Goal: Obtain resource: Download file/media

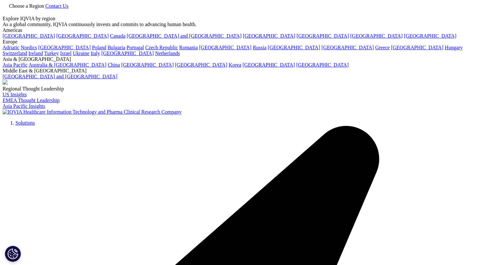
scroll to position [355, 379]
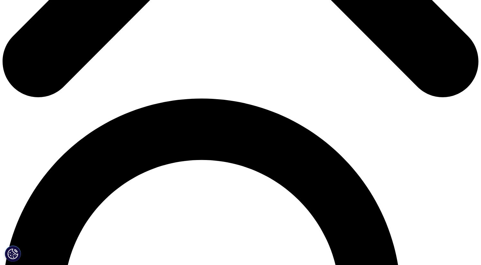
scroll to position [227, 0]
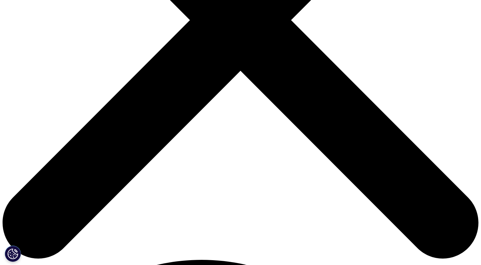
type input "Sylwia"
type input "Marshall"
type input "sylwia.marshall@labgeni.us"
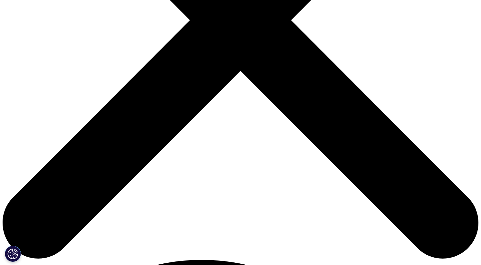
type input "p"
type input "Project Leader"
type input "LabGenius Theraputics"
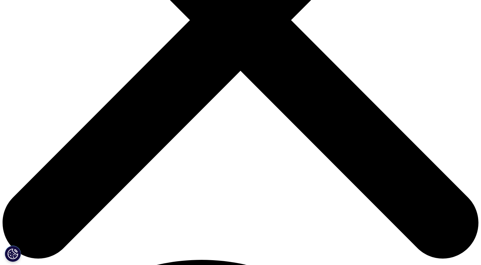
scroll to position [0, 0]
select select "[GEOGRAPHIC_DATA]"
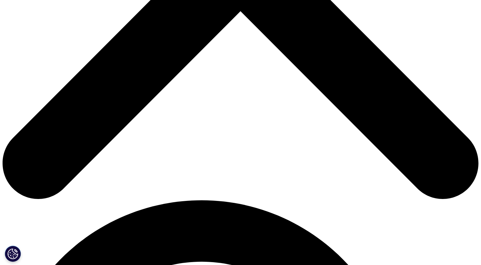
scroll to position [356, 0]
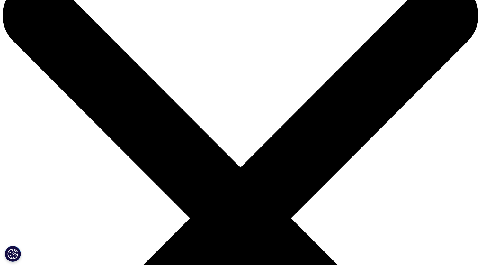
scroll to position [0, 0]
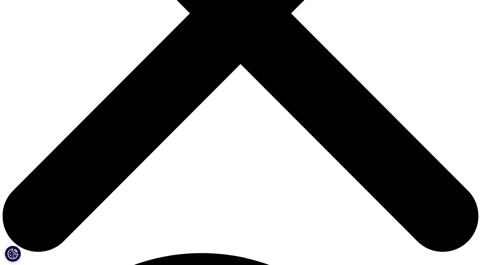
scroll to position [299, 0]
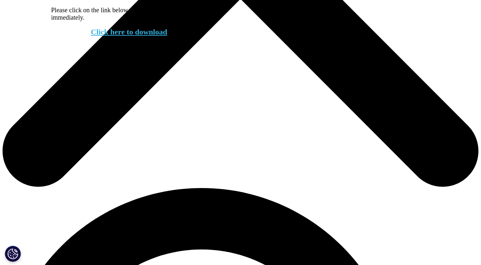
click at [121, 36] on link "Click here to download" at bounding box center [129, 32] width 77 height 8
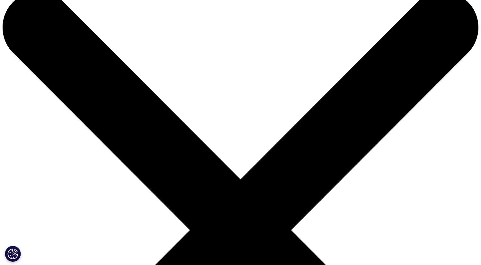
scroll to position [0, 0]
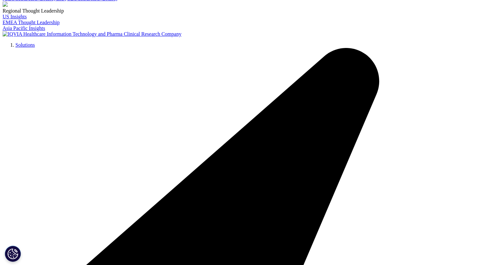
scroll to position [111, 0]
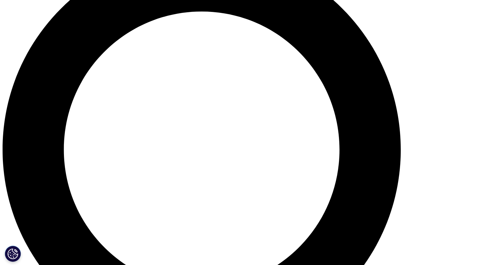
scroll to position [454, 0]
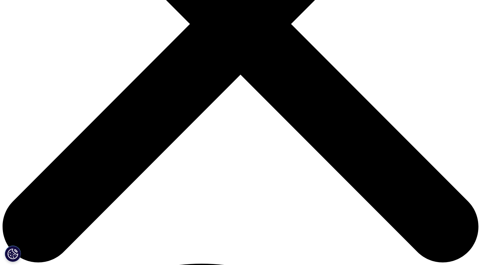
scroll to position [241, 0]
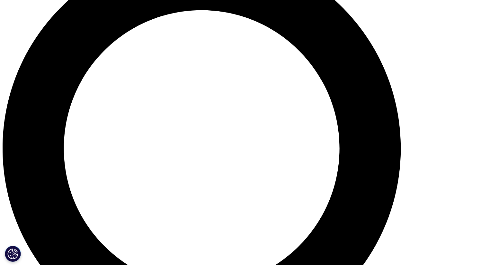
scroll to position [559, 0]
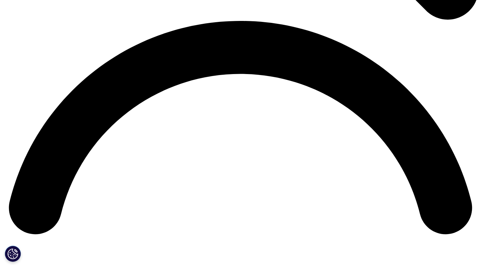
scroll to position [948, 0]
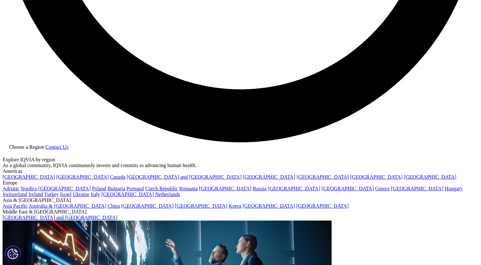
scroll to position [1425, 0]
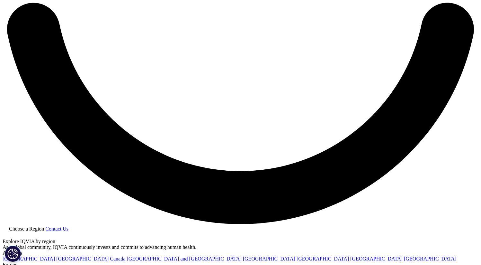
scroll to position [1216, 0]
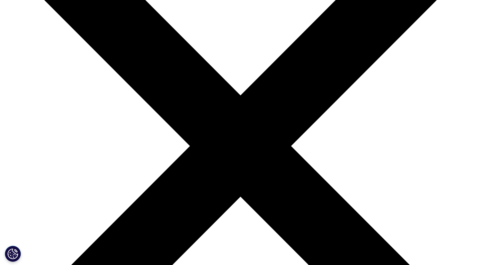
scroll to position [186, 0]
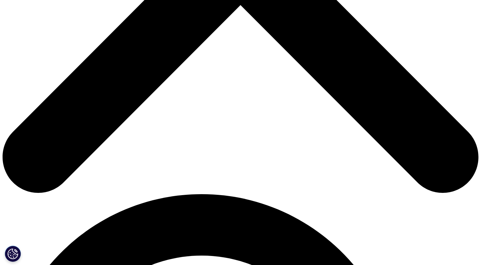
scroll to position [279, 0]
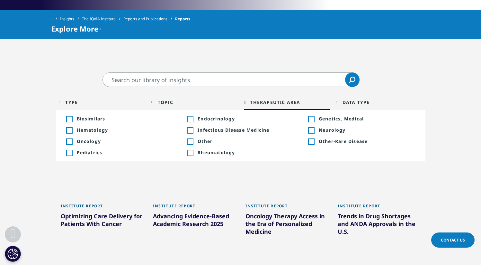
click at [71, 141] on div "Toggle" at bounding box center [69, 142] width 6 height 6
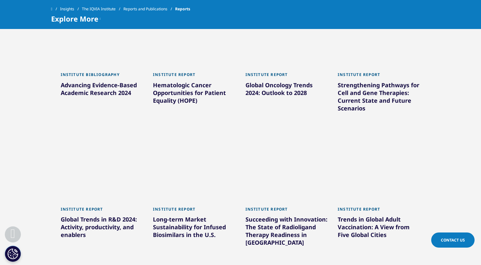
scroll to position [513, 0]
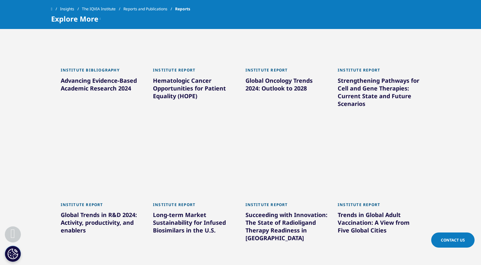
click at [97, 219] on div "Global Trends in R&D 2024: Activity, productivity, and enablers" at bounding box center [102, 224] width 83 height 26
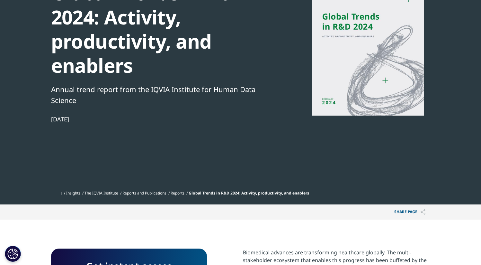
scroll to position [58, 0]
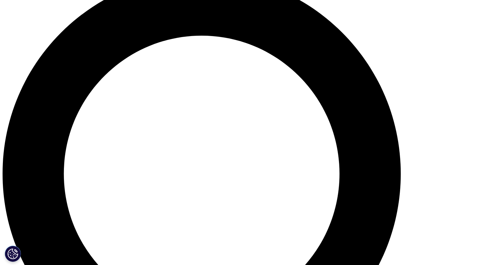
scroll to position [288, 0]
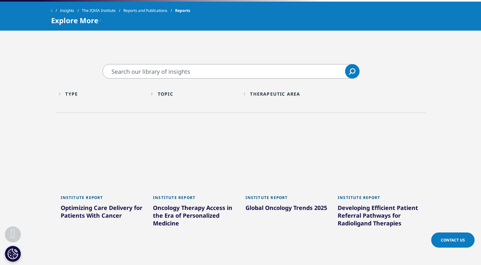
click at [266, 95] on div "Therapeutic Area" at bounding box center [275, 94] width 50 height 6
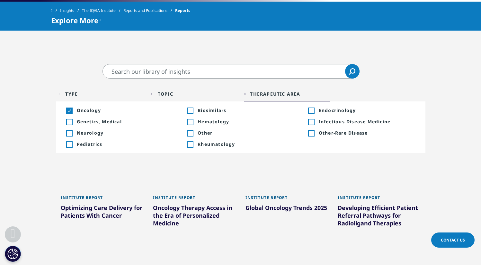
click at [71, 112] on div "Toggle" at bounding box center [69, 111] width 6 height 6
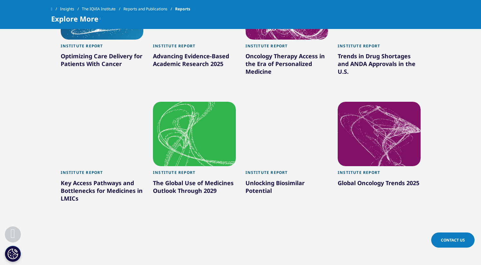
scroll to position [412, 0]
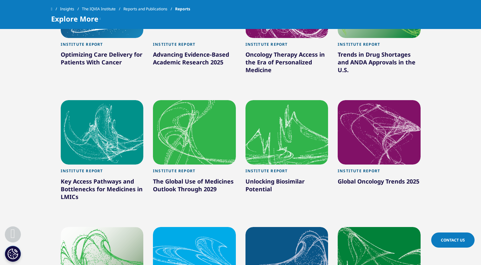
click at [184, 186] on div "The Global Use of Medicines Outlook Through 2029" at bounding box center [194, 186] width 83 height 18
click at [185, 184] on div "The Global Use of Medicines Outlook Through 2029" at bounding box center [194, 186] width 83 height 18
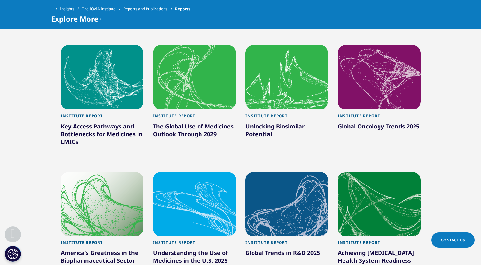
scroll to position [460, 0]
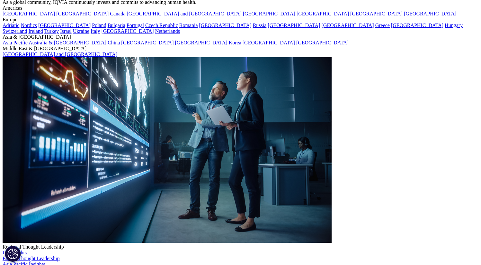
scroll to position [118, 0]
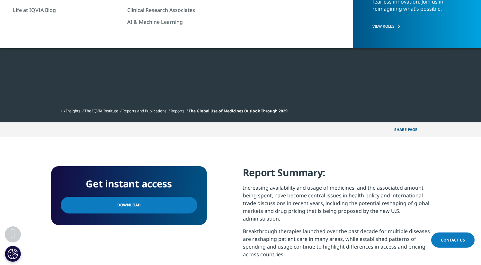
click at [126, 207] on span "Download" at bounding box center [128, 204] width 23 height 7
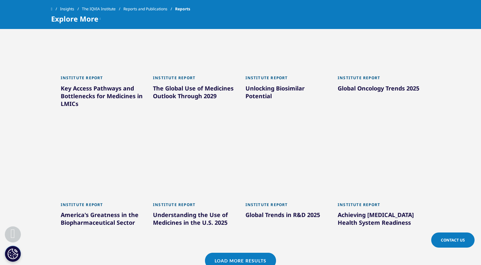
scroll to position [507, 0]
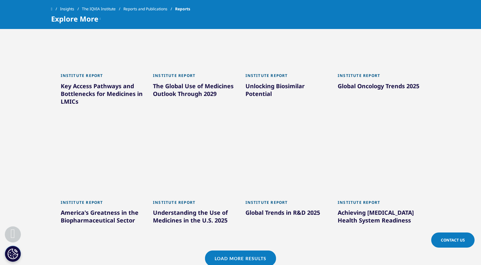
click at [307, 213] on div "Global Trends in R&D 2025" at bounding box center [287, 213] width 83 height 10
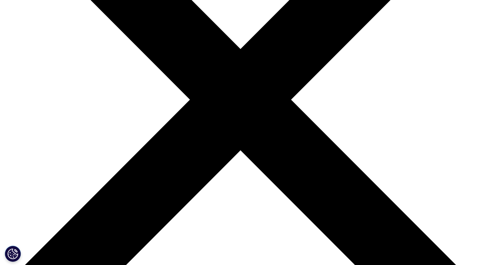
scroll to position [187, 0]
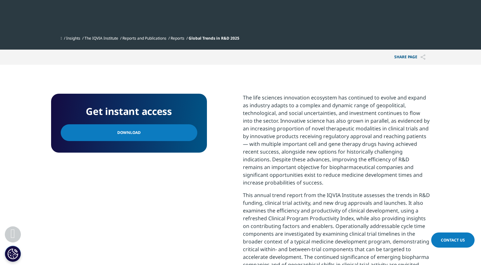
click at [112, 134] on link "Download" at bounding box center [129, 132] width 137 height 17
